Goal: Task Accomplishment & Management: Manage account settings

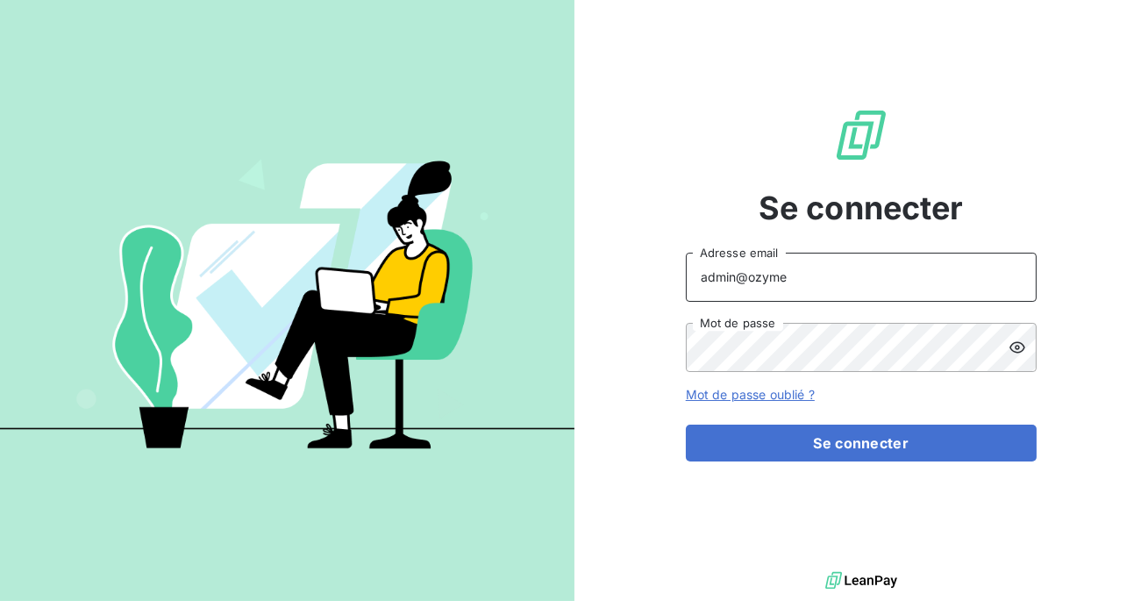
click at [794, 280] on input "admin@ozyme" at bounding box center [861, 277] width 351 height 49
type input "admin@slimpay"
click at [686, 424] on button "Se connecter" at bounding box center [861, 442] width 351 height 37
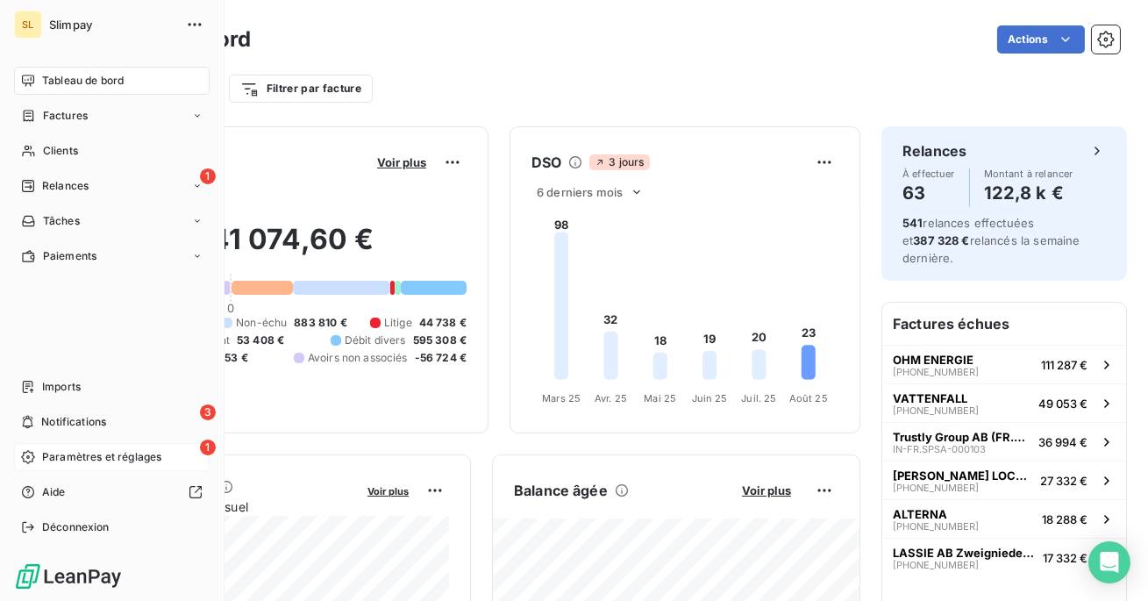
click at [69, 459] on span "Paramètres et réglages" at bounding box center [101, 457] width 119 height 16
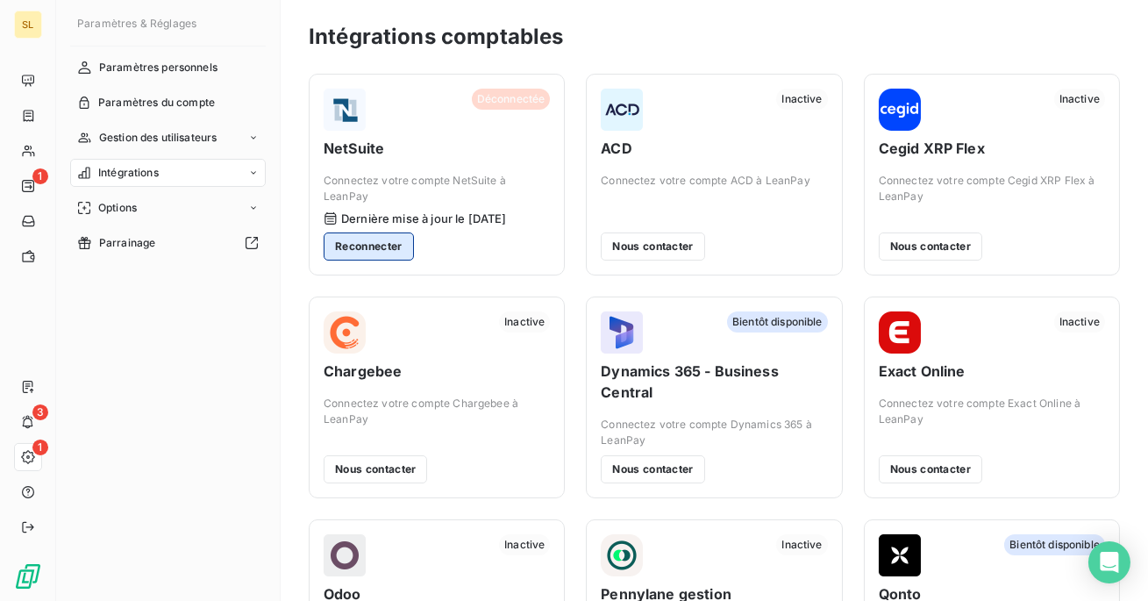
click at [375, 245] on button "Reconnecter" at bounding box center [369, 246] width 90 height 28
click at [400, 255] on button "Reconnecter" at bounding box center [369, 246] width 90 height 28
click at [519, 261] on div "Déconnectée NetSuite Connectez votre compte NetSuite à LeanPay Dernière mise à …" at bounding box center [437, 175] width 256 height 202
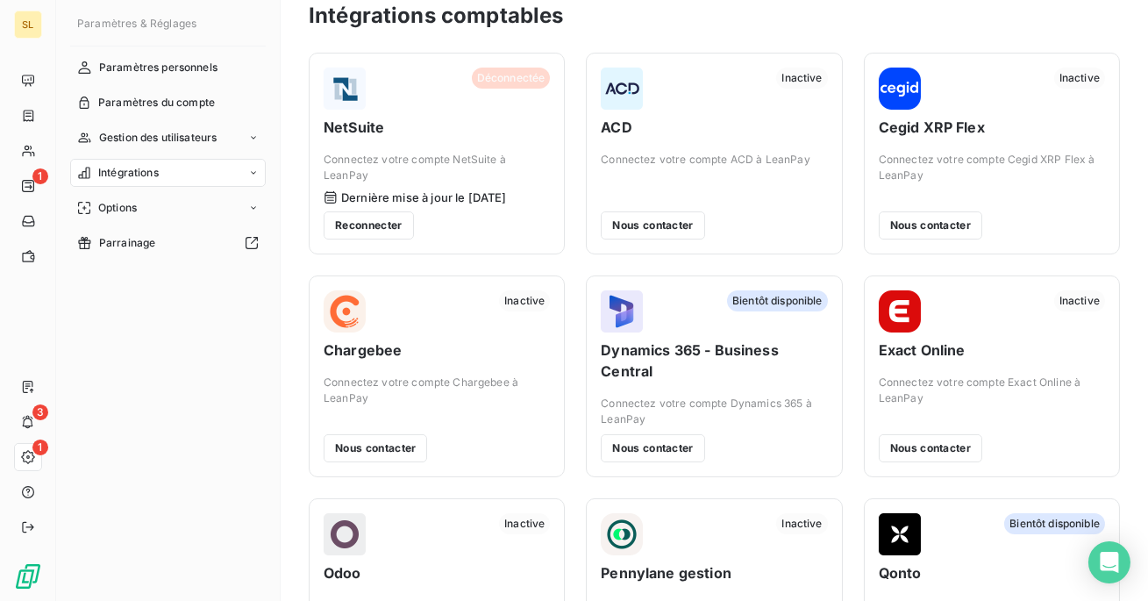
scroll to position [22, 0]
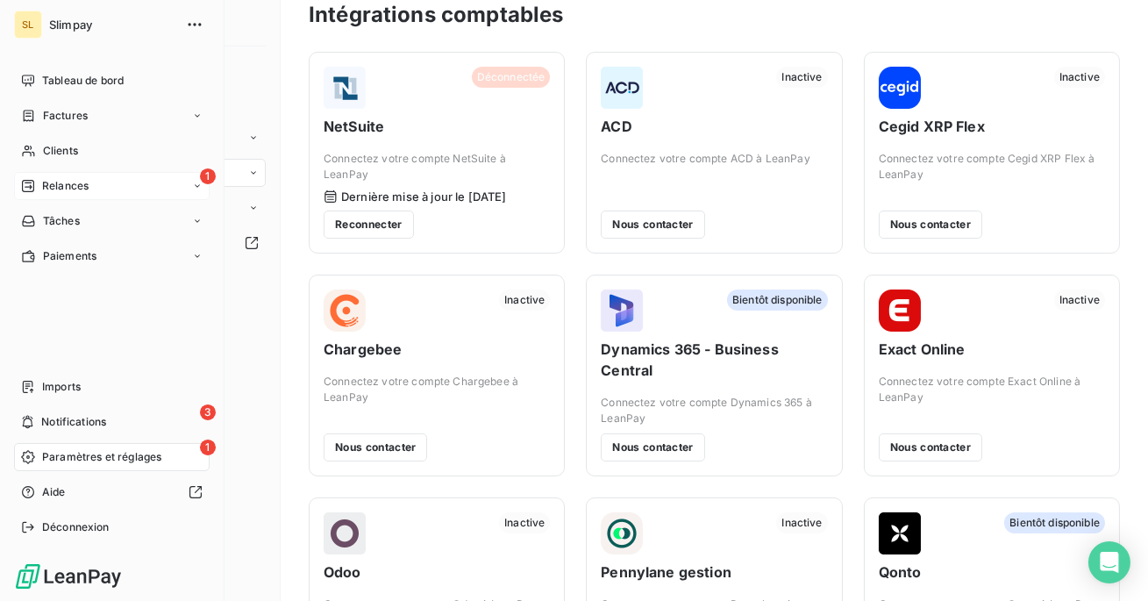
click at [49, 189] on span "Relances" at bounding box center [65, 186] width 46 height 16
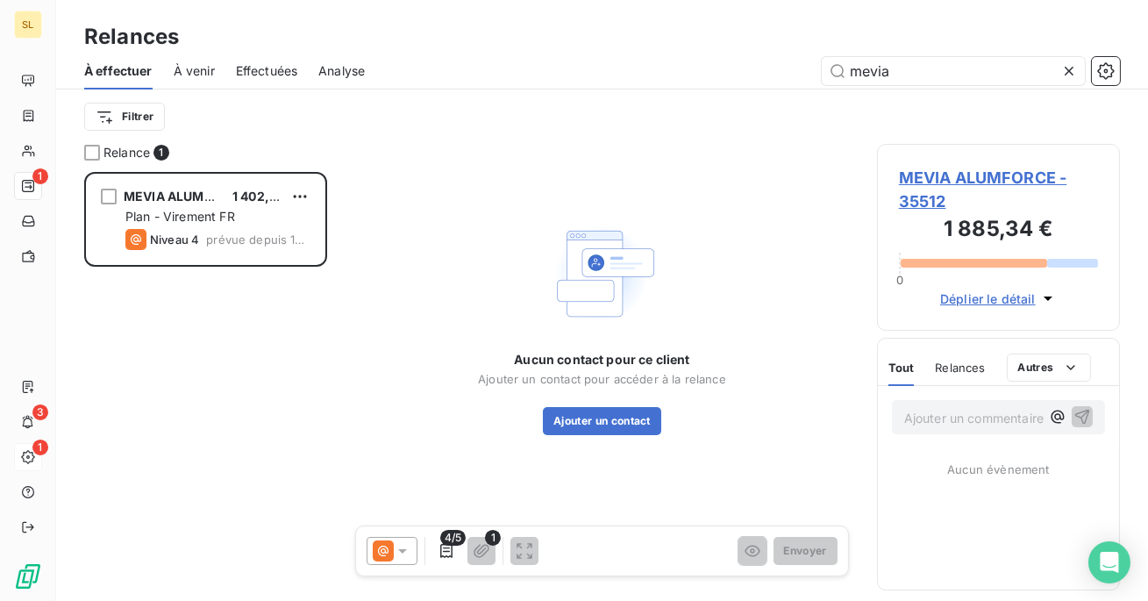
scroll to position [429, 243]
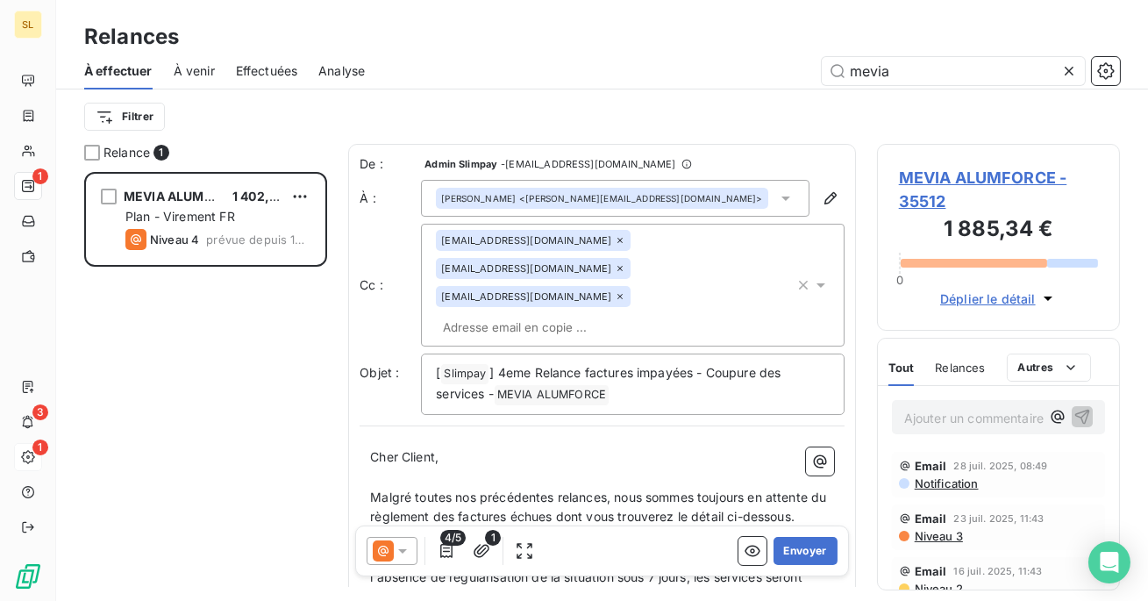
click at [276, 65] on span "Effectuées" at bounding box center [267, 71] width 62 height 18
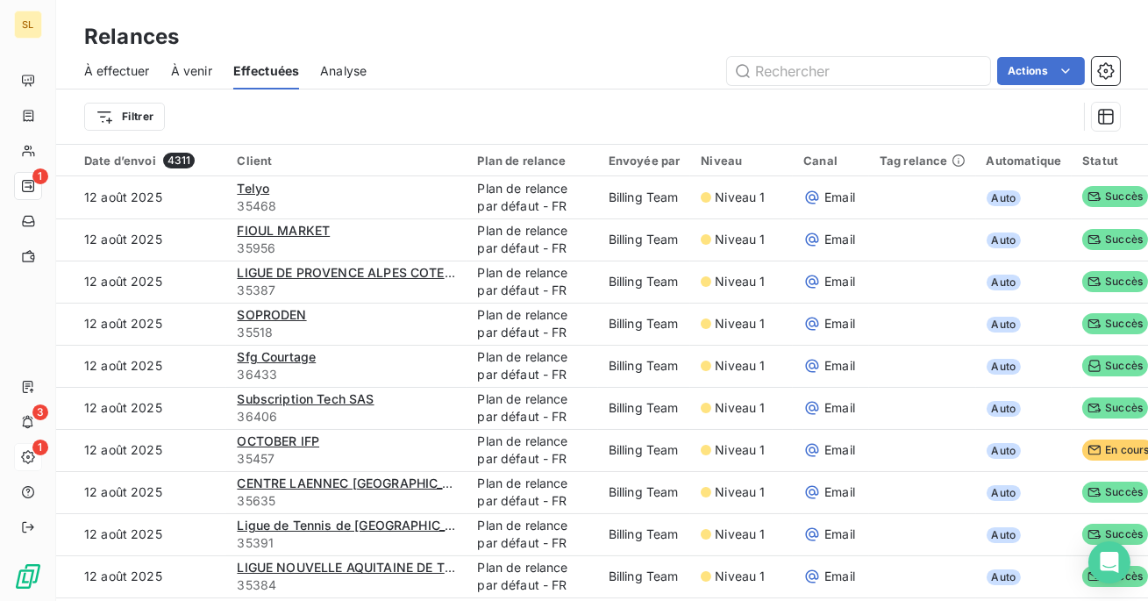
click at [140, 70] on span "À effectuer" at bounding box center [117, 71] width 66 height 18
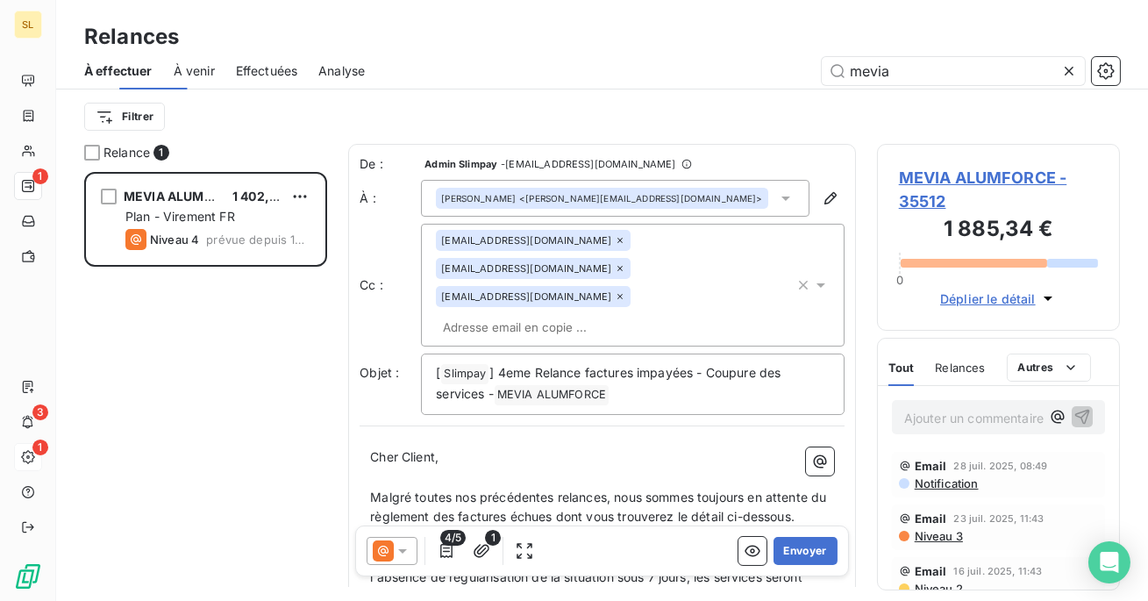
scroll to position [429, 243]
click at [187, 71] on span "À venir" at bounding box center [194, 71] width 41 height 18
